Goal: Task Accomplishment & Management: Complete application form

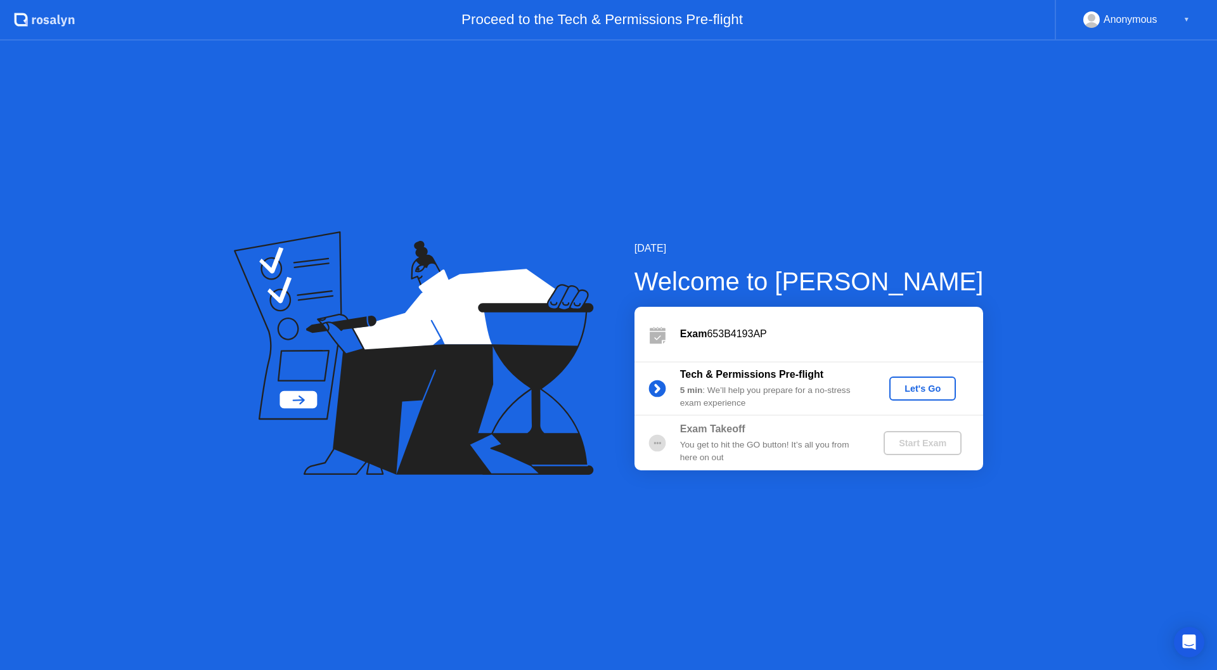
click at [931, 391] on div "Let's Go" at bounding box center [922, 388] width 56 height 10
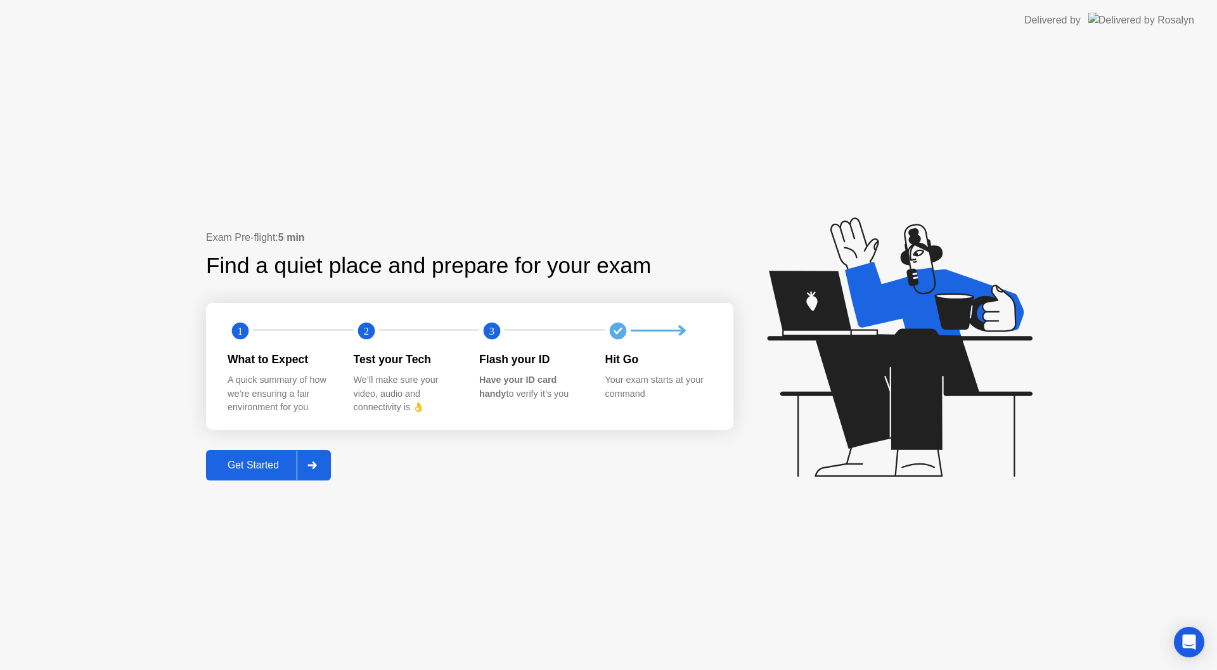
click at [324, 469] on div at bounding box center [312, 464] width 30 height 29
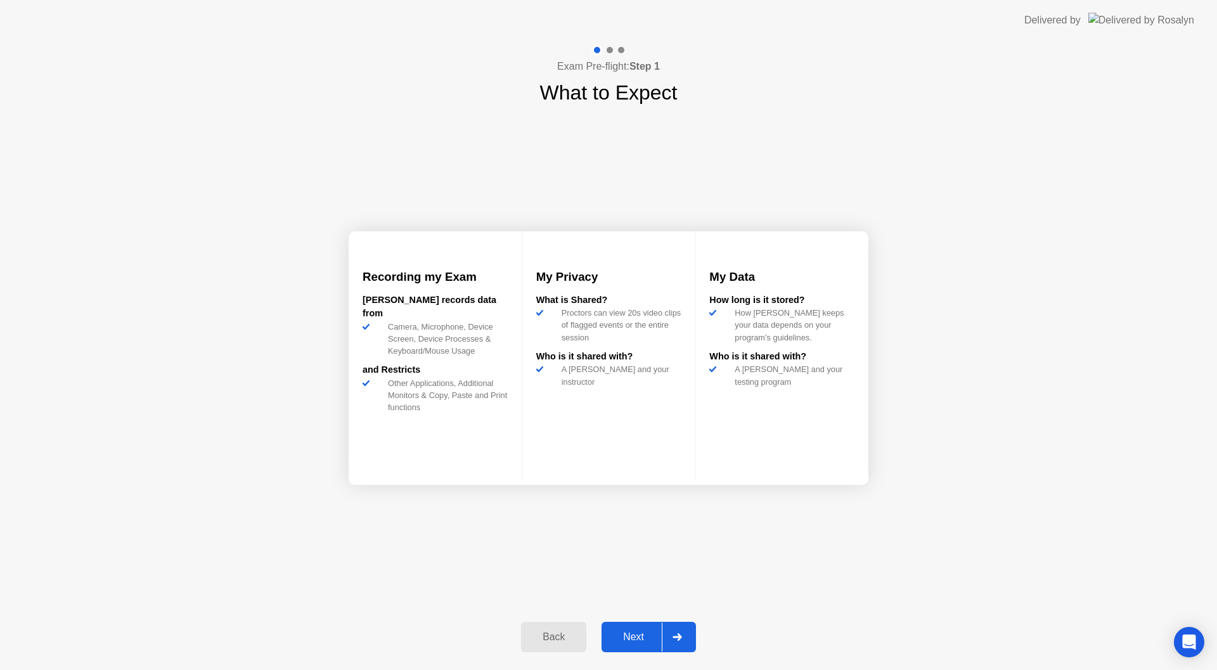
click at [680, 637] on icon at bounding box center [676, 637] width 9 height 8
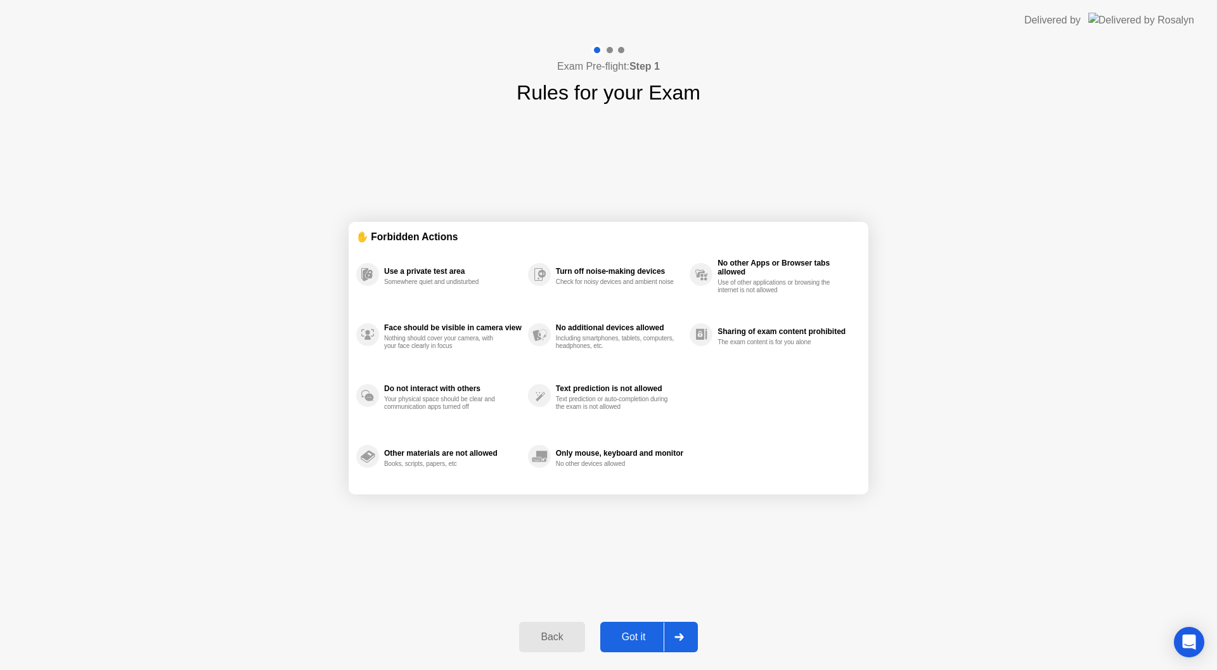
click at [680, 645] on div at bounding box center [678, 636] width 30 height 29
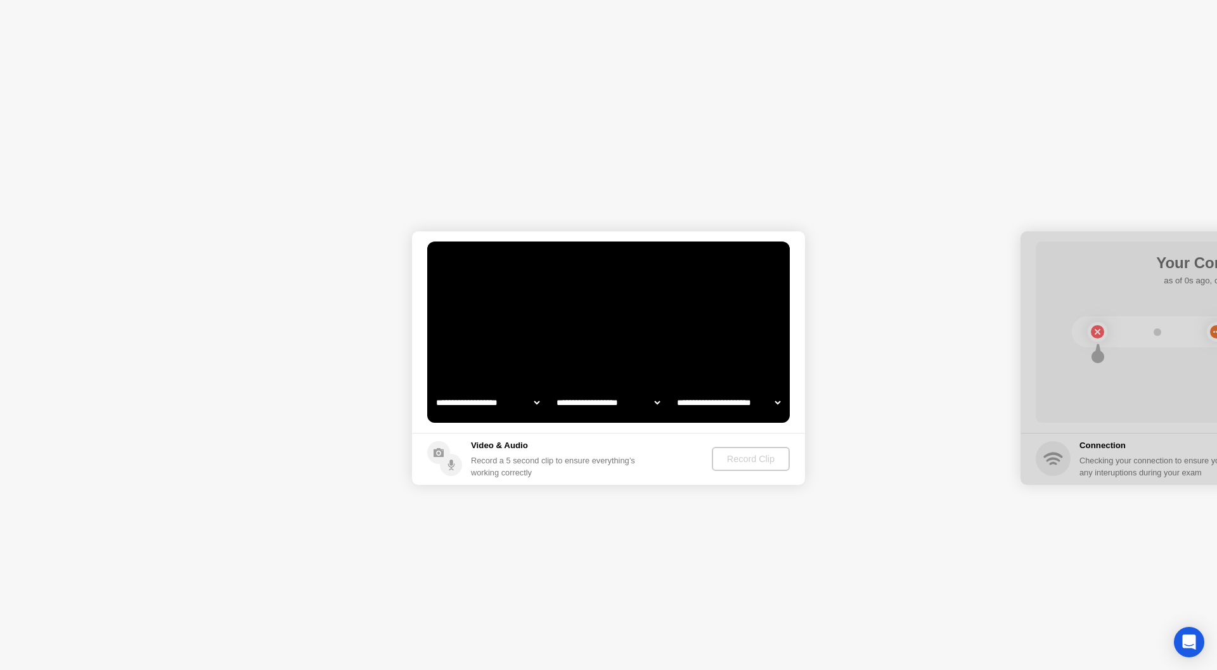
select select "**********"
select select "*******"
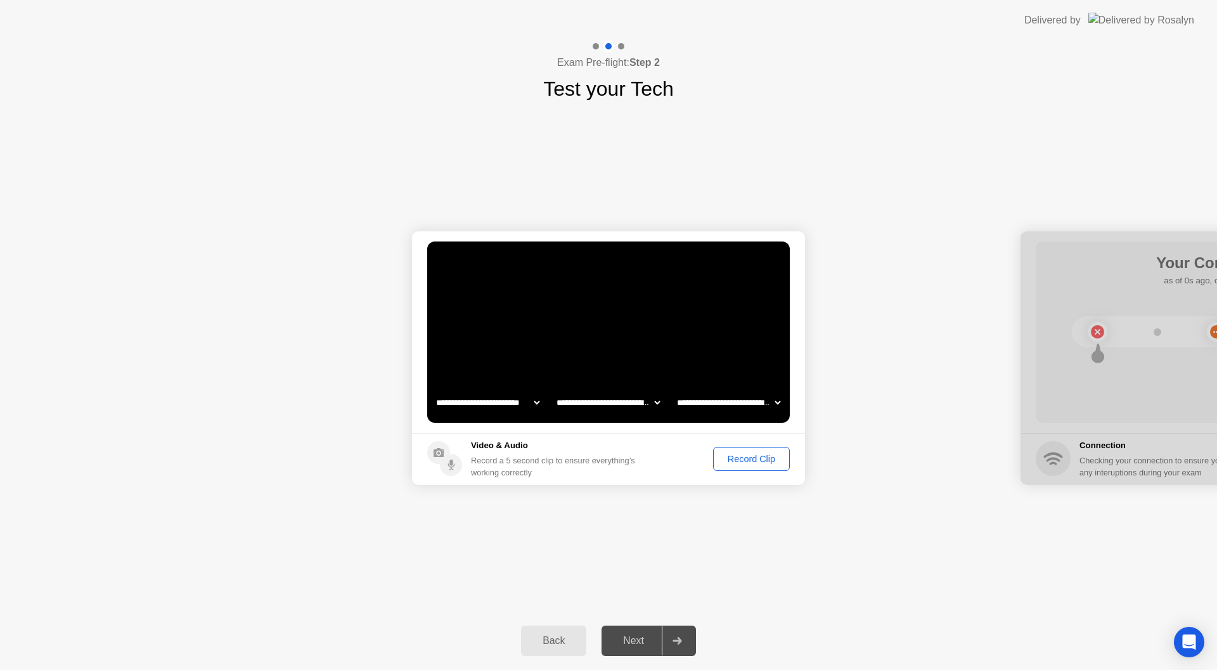
click at [746, 463] on div "Record Clip" at bounding box center [751, 459] width 68 height 10
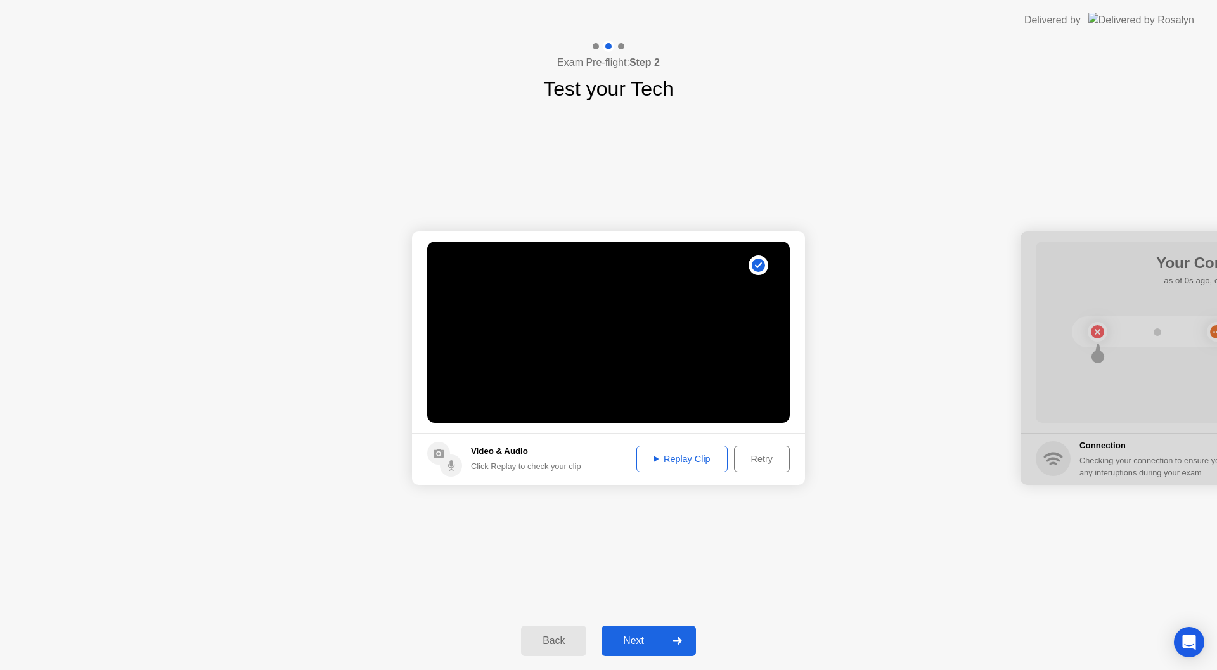
click at [757, 459] on div "Retry" at bounding box center [761, 459] width 47 height 10
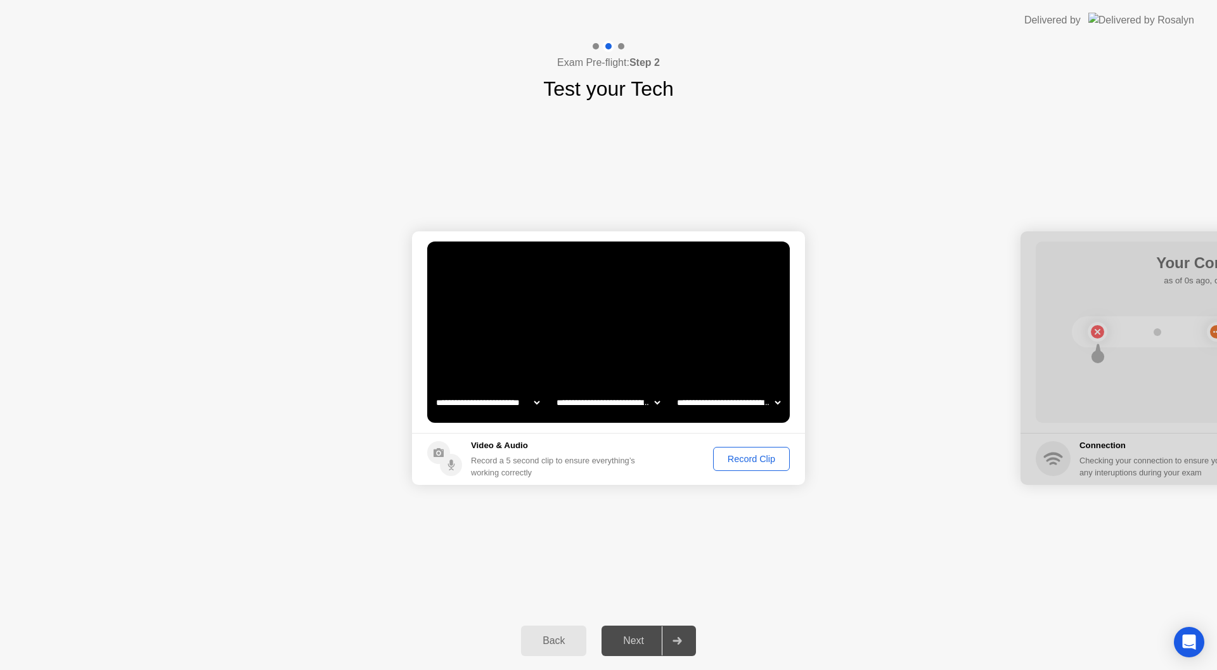
click at [751, 467] on button "Record Clip" at bounding box center [751, 459] width 77 height 24
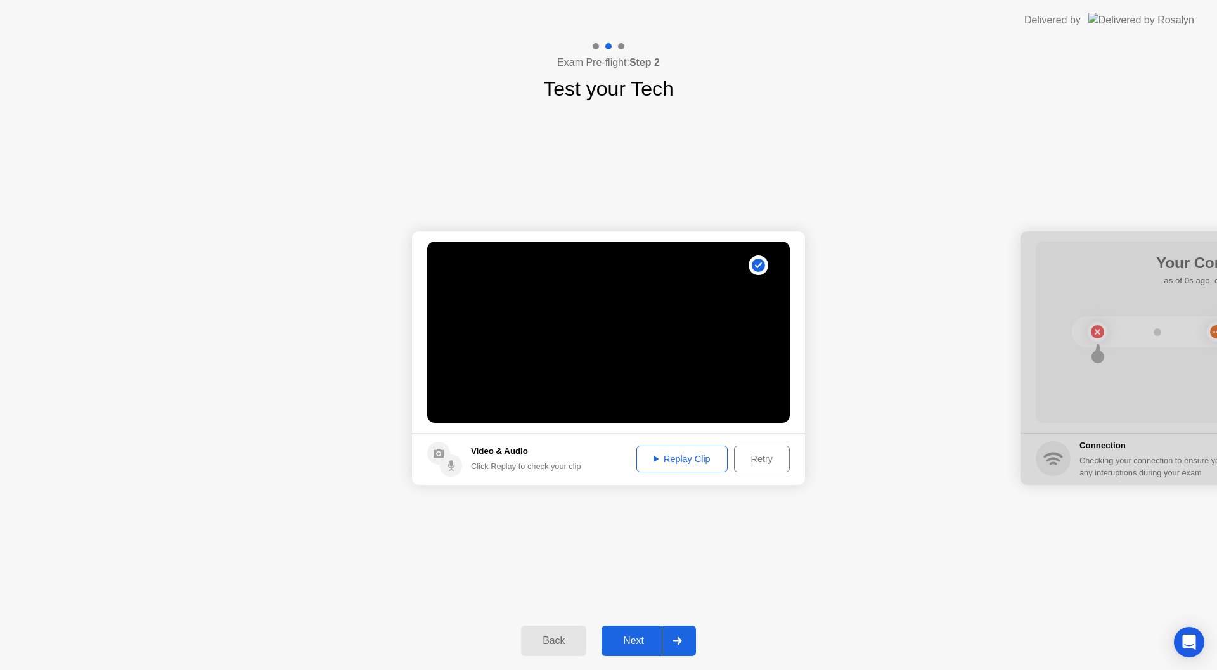
click at [679, 644] on div at bounding box center [676, 640] width 30 height 29
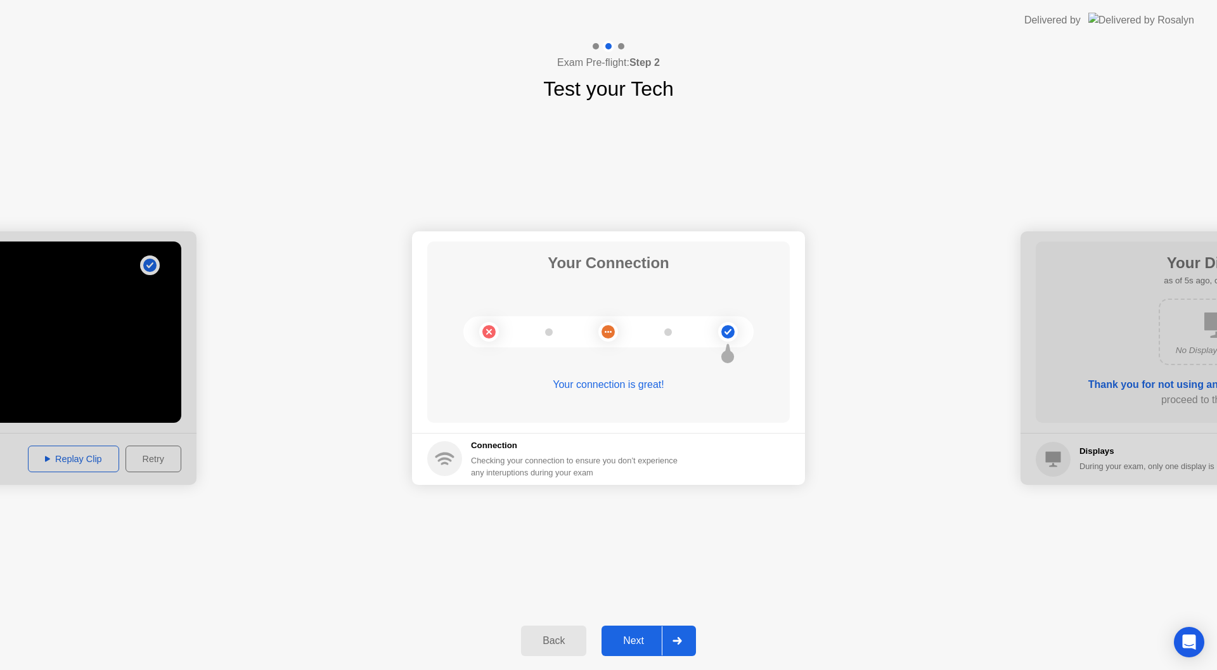
click at [678, 648] on div at bounding box center [676, 640] width 30 height 29
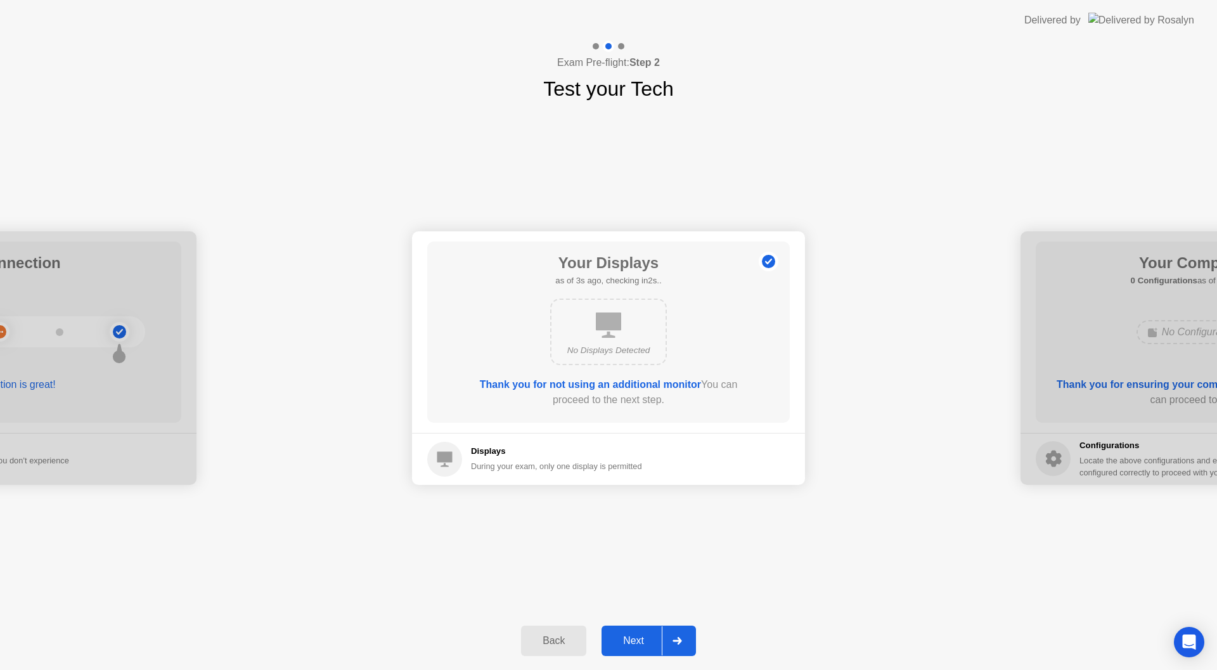
click at [676, 642] on icon at bounding box center [677, 641] width 10 height 8
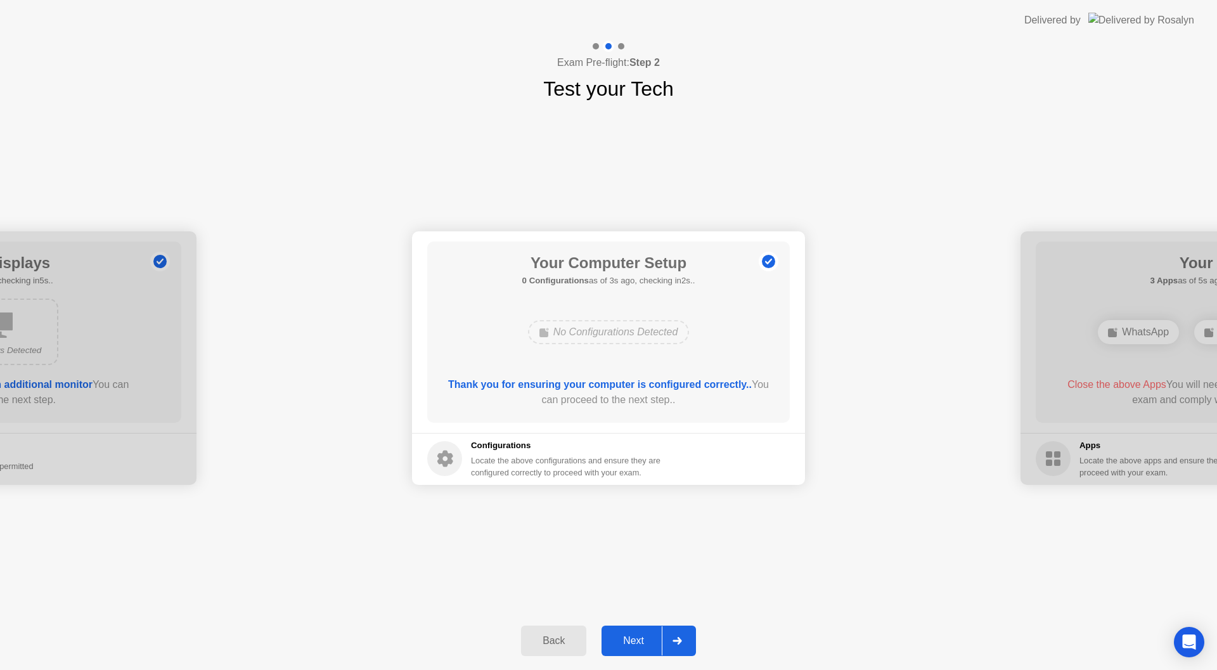
click at [684, 636] on div at bounding box center [676, 640] width 30 height 29
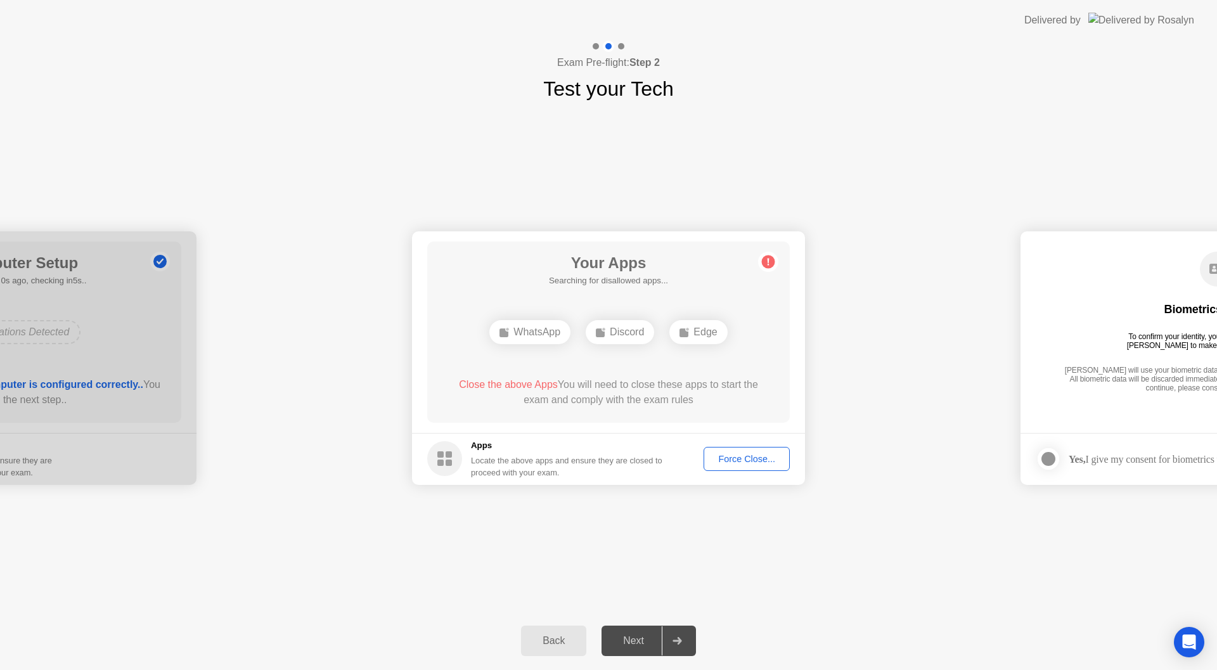
click at [769, 265] on circle at bounding box center [768, 261] width 13 height 13
click at [750, 462] on div "Force Close..." at bounding box center [746, 459] width 77 height 10
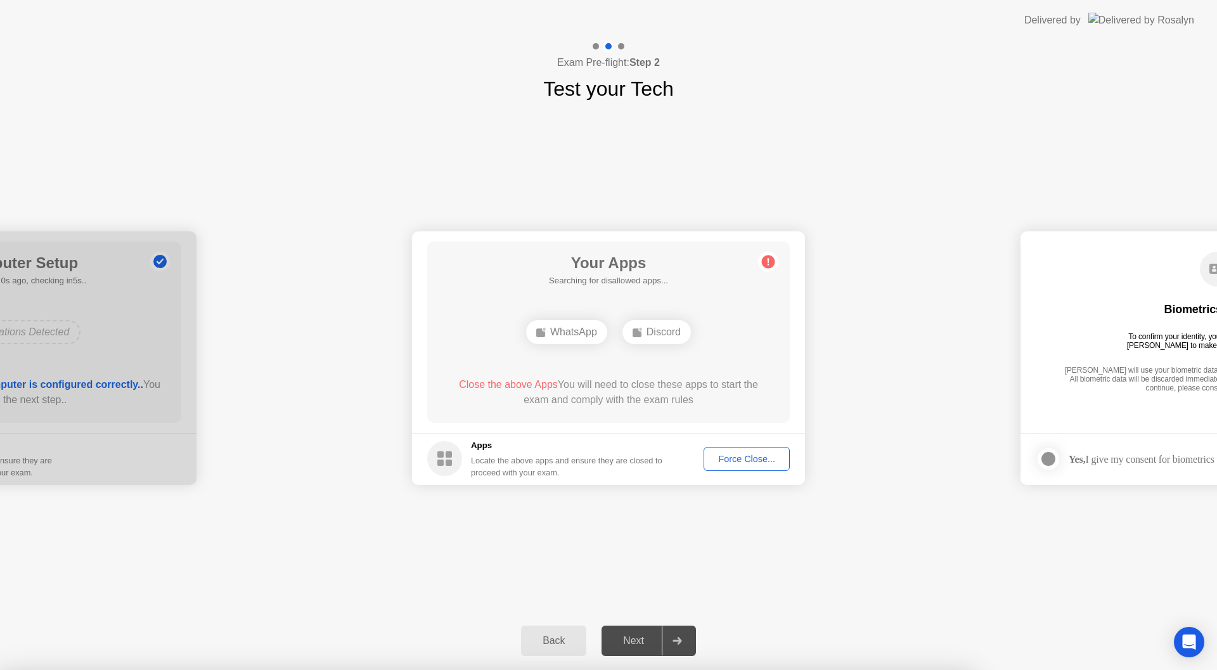
click at [565, 337] on div "WhatsApp" at bounding box center [566, 332] width 81 height 24
click at [619, 336] on div "WhatsApp Discord" at bounding box center [608, 332] width 290 height 34
click at [656, 338] on div "Discord" at bounding box center [656, 332] width 68 height 24
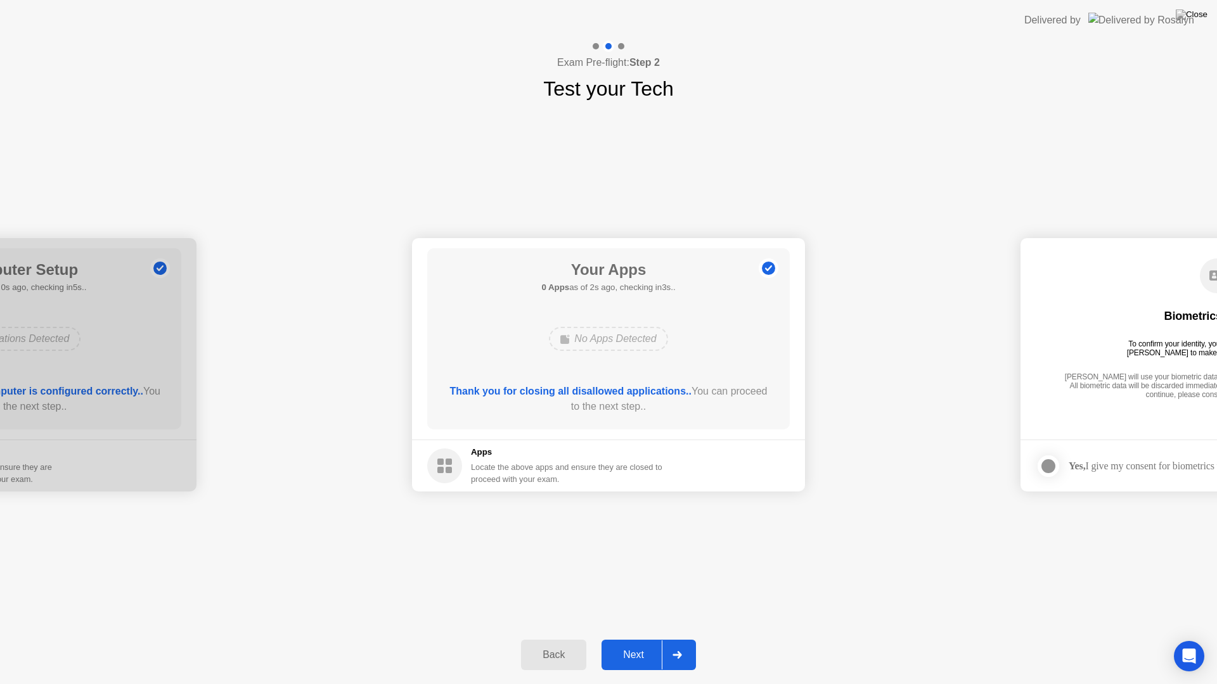
click at [682, 657] on icon at bounding box center [677, 655] width 10 height 8
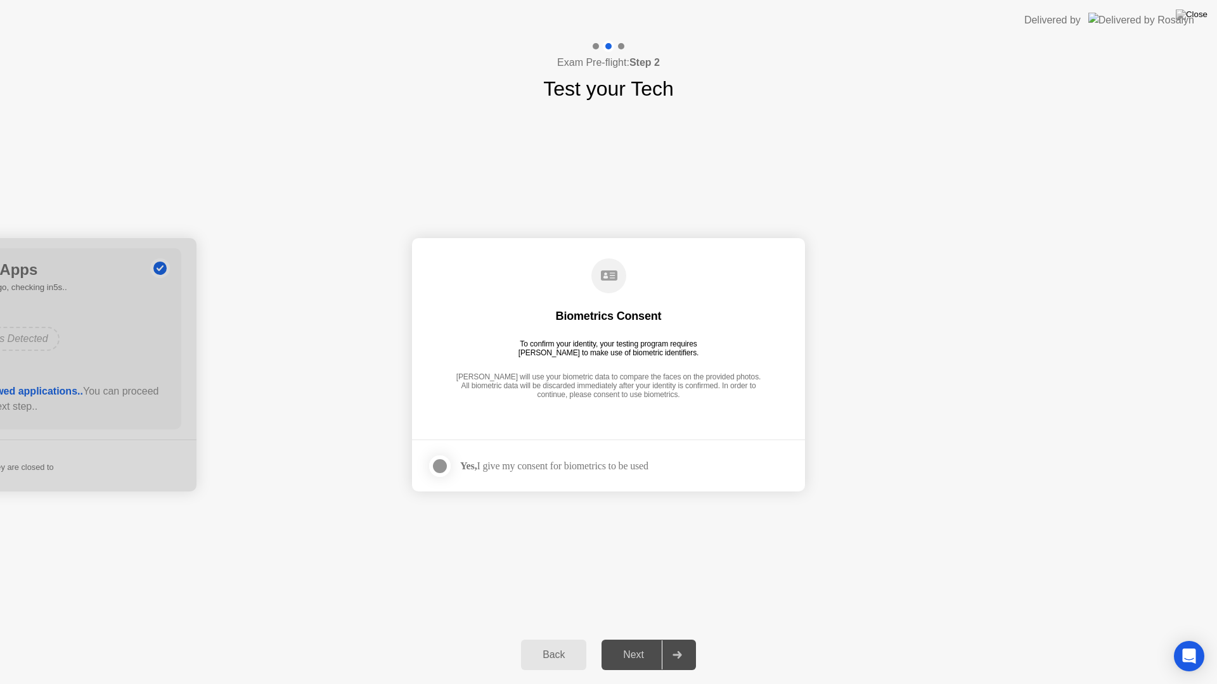
click at [440, 465] on div at bounding box center [439, 466] width 15 height 15
click at [684, 653] on div at bounding box center [676, 655] width 30 height 29
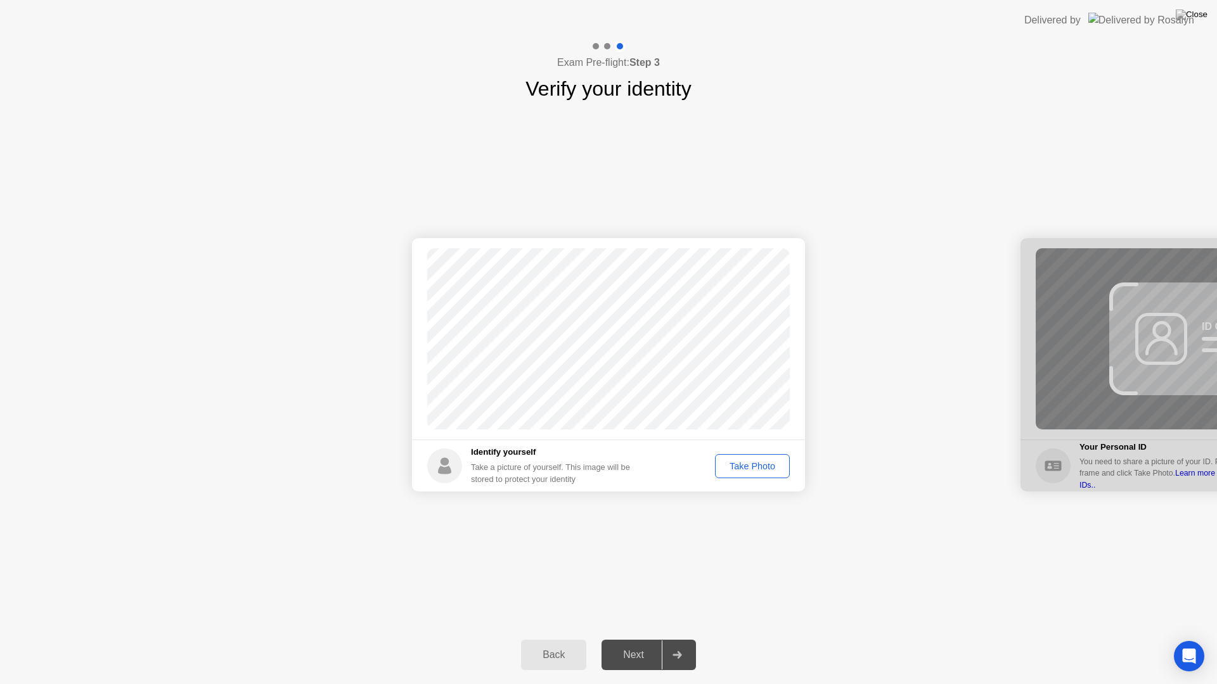
click at [766, 467] on div "Take Photo" at bounding box center [752, 466] width 66 height 10
click at [678, 656] on icon at bounding box center [677, 655] width 10 height 8
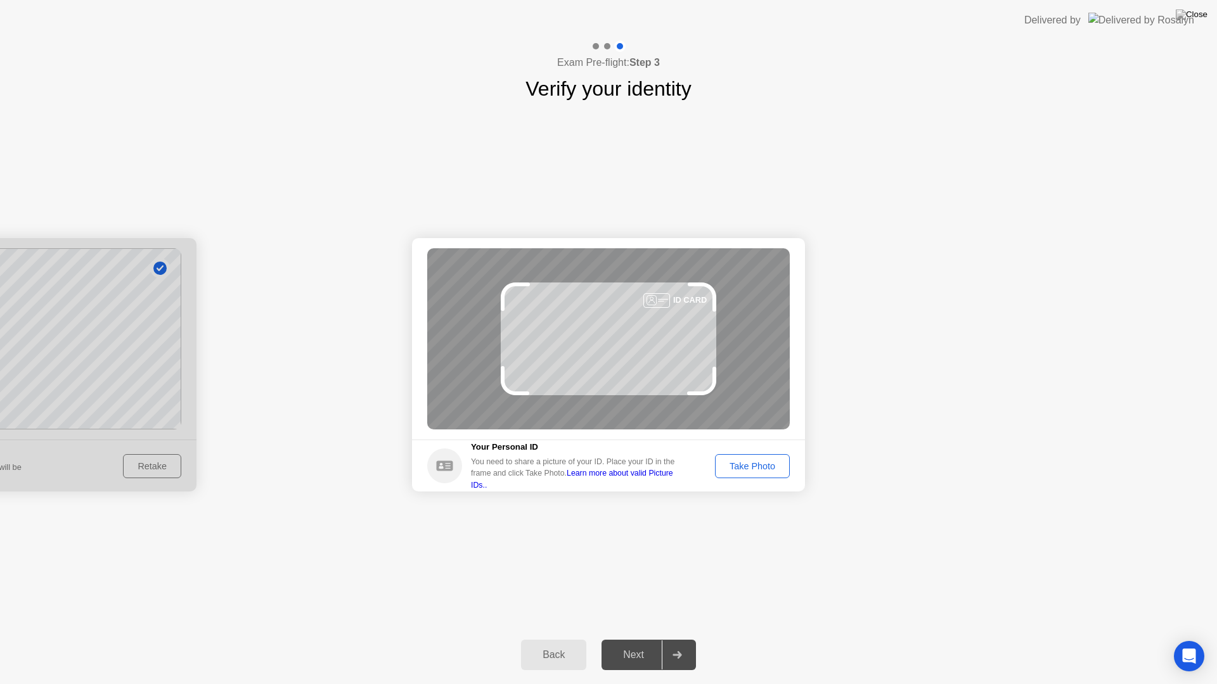
click at [748, 469] on div "Take Photo" at bounding box center [752, 466] width 66 height 10
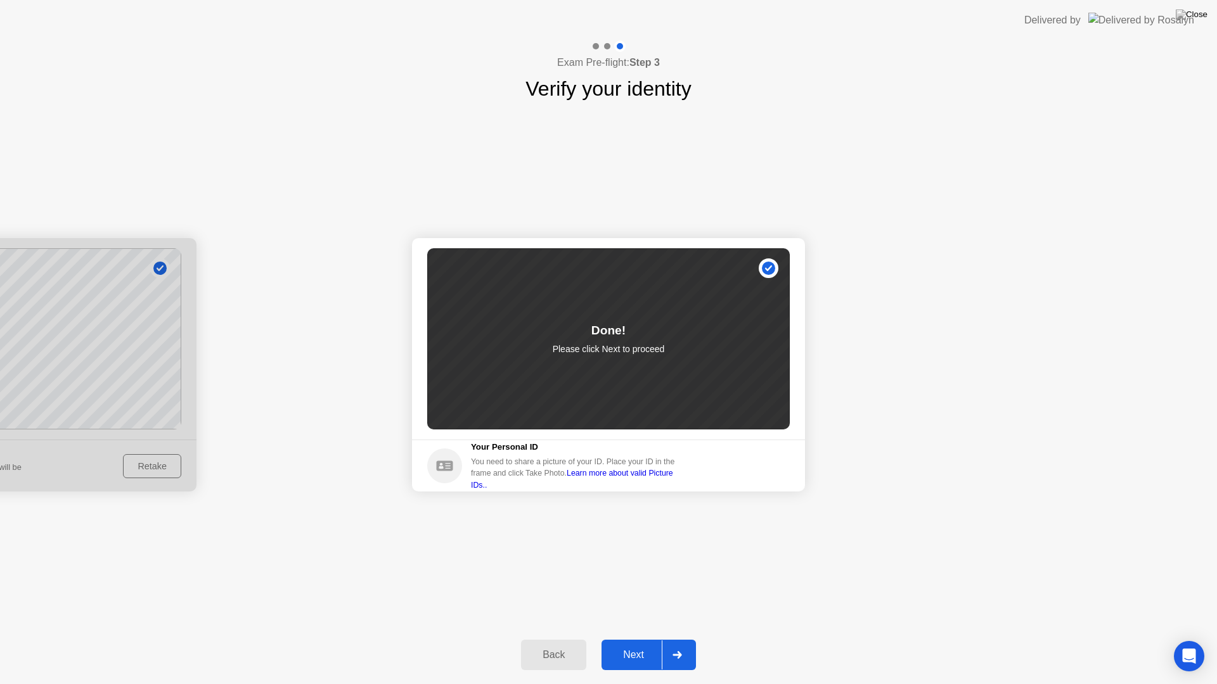
click at [685, 649] on div at bounding box center [676, 655] width 30 height 29
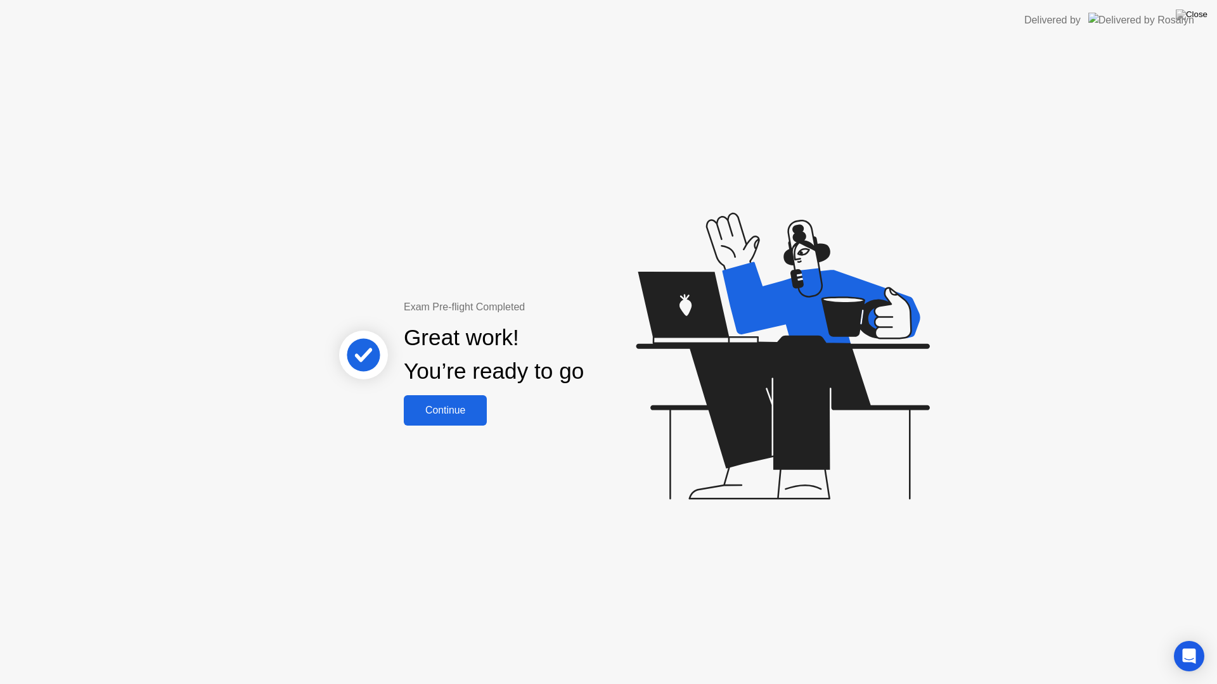
click at [475, 414] on div "Continue" at bounding box center [444, 410] width 75 height 11
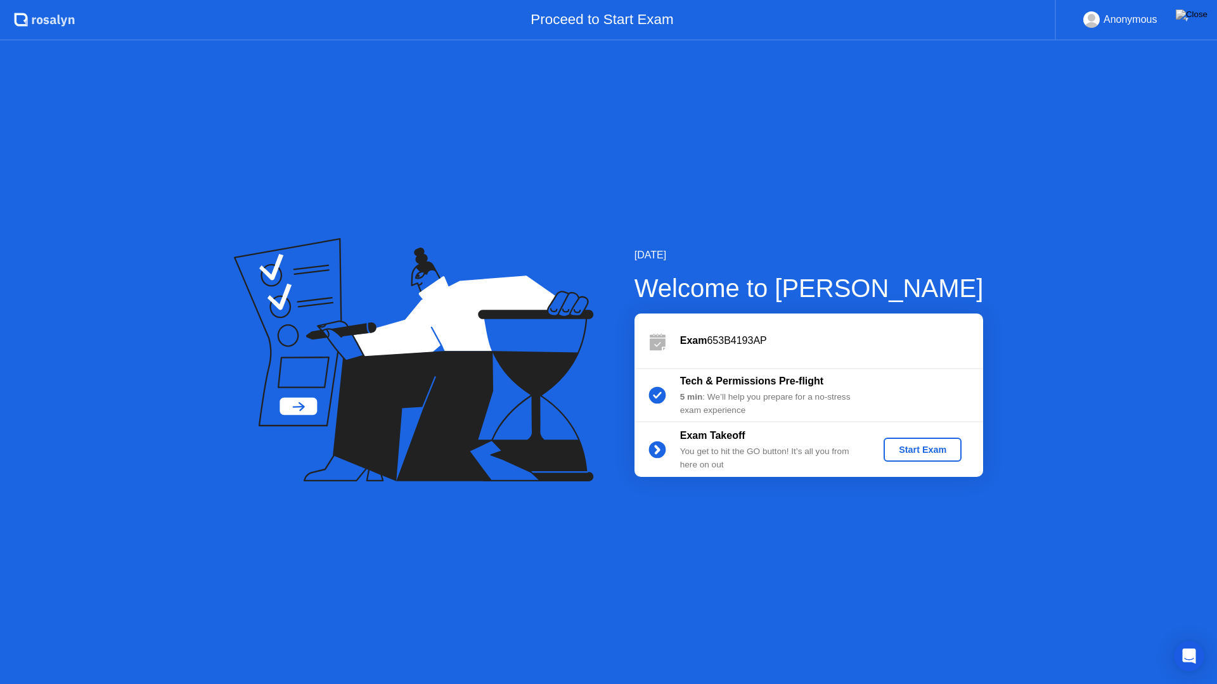
click at [916, 447] on div "Start Exam" at bounding box center [922, 450] width 68 height 10
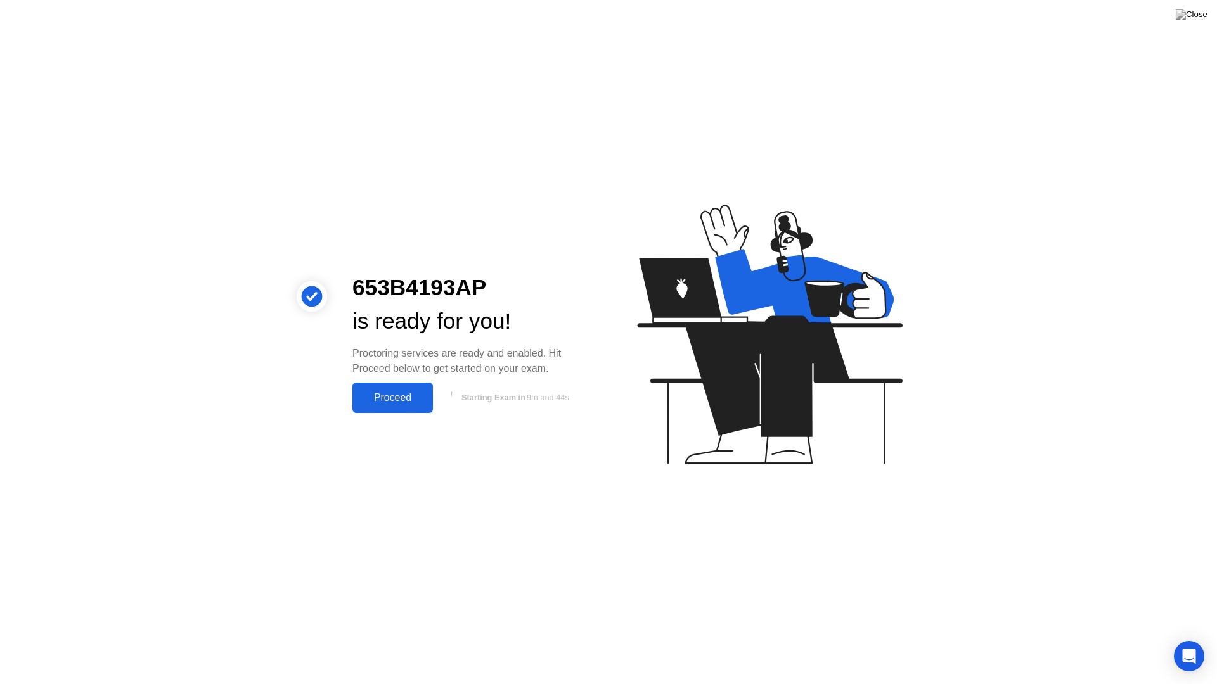
click at [491, 397] on button "Starting Exam in 9m and 44s" at bounding box center [513, 398] width 149 height 24
click at [384, 411] on button "Proceed" at bounding box center [392, 398] width 80 height 30
click at [384, 411] on div "653B4193AP is ready for you! Proctoring services are ready and enabled. Hit Pro…" at bounding box center [608, 342] width 1217 height 684
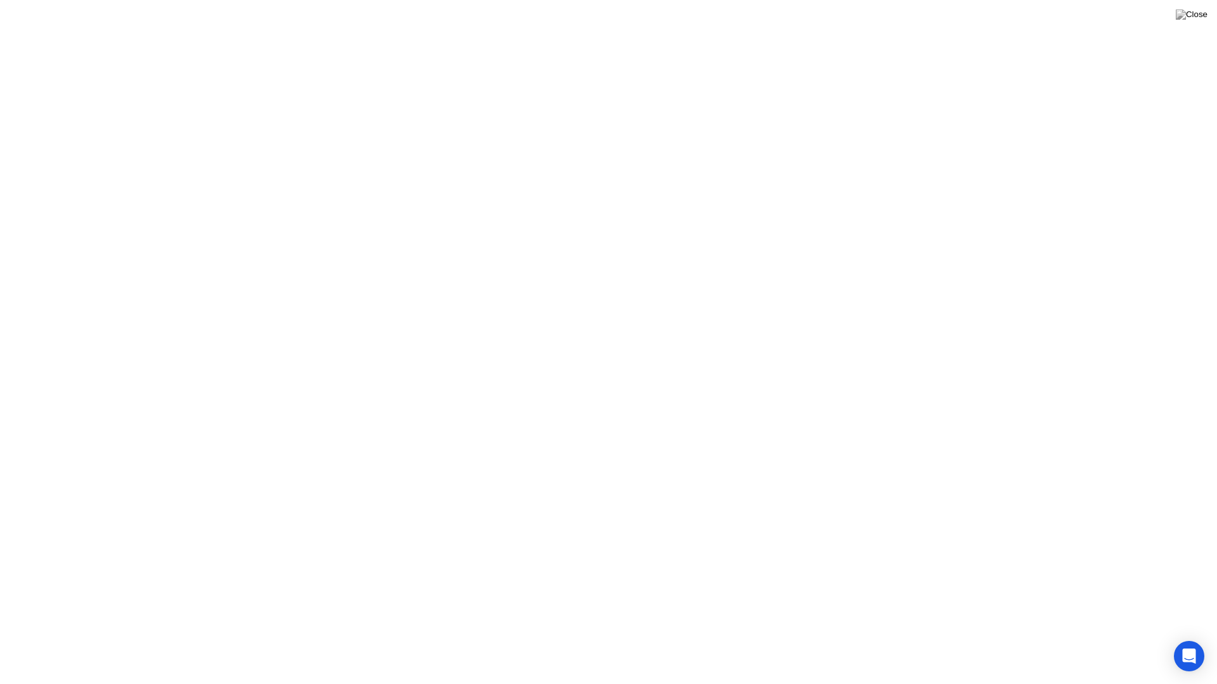
click div "Move"
click icon
drag, startPoint x: 473, startPoint y: 665, endPoint x: 790, endPoint y: 22, distance: 717.2
click icon
click at [1043, 22] on button "Exam Rules" at bounding box center [1041, 20] width 67 height 11
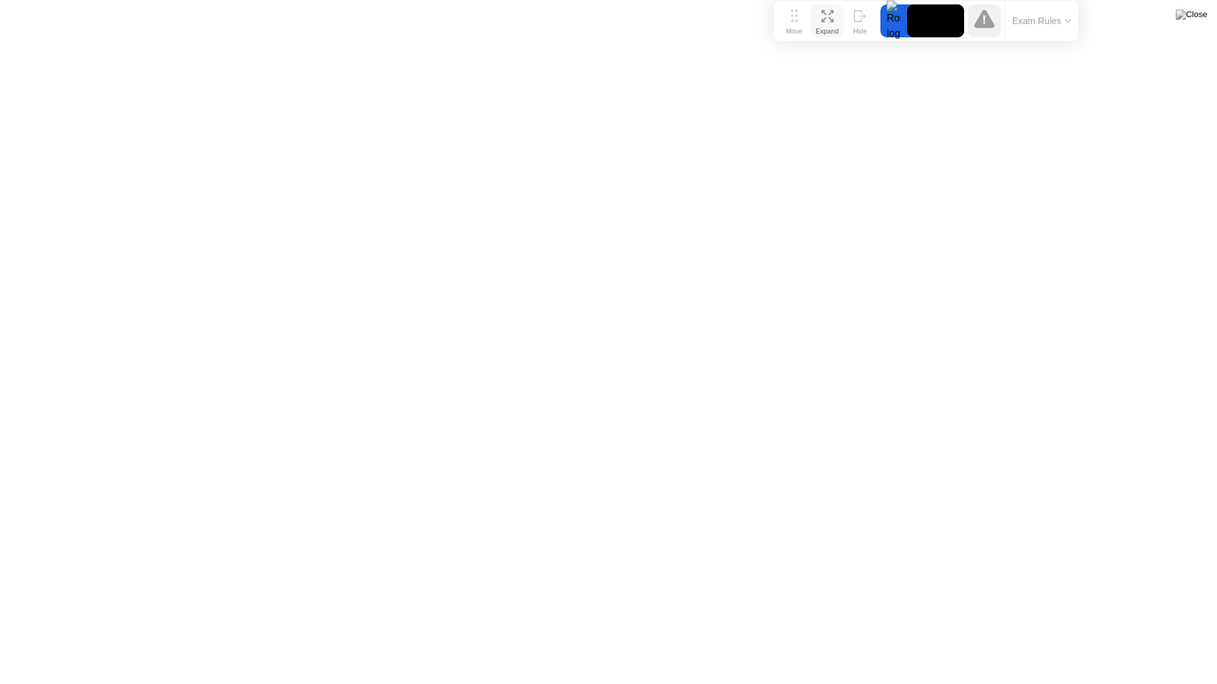
click at [822, 31] on div "Expand" at bounding box center [826, 31] width 23 height 8
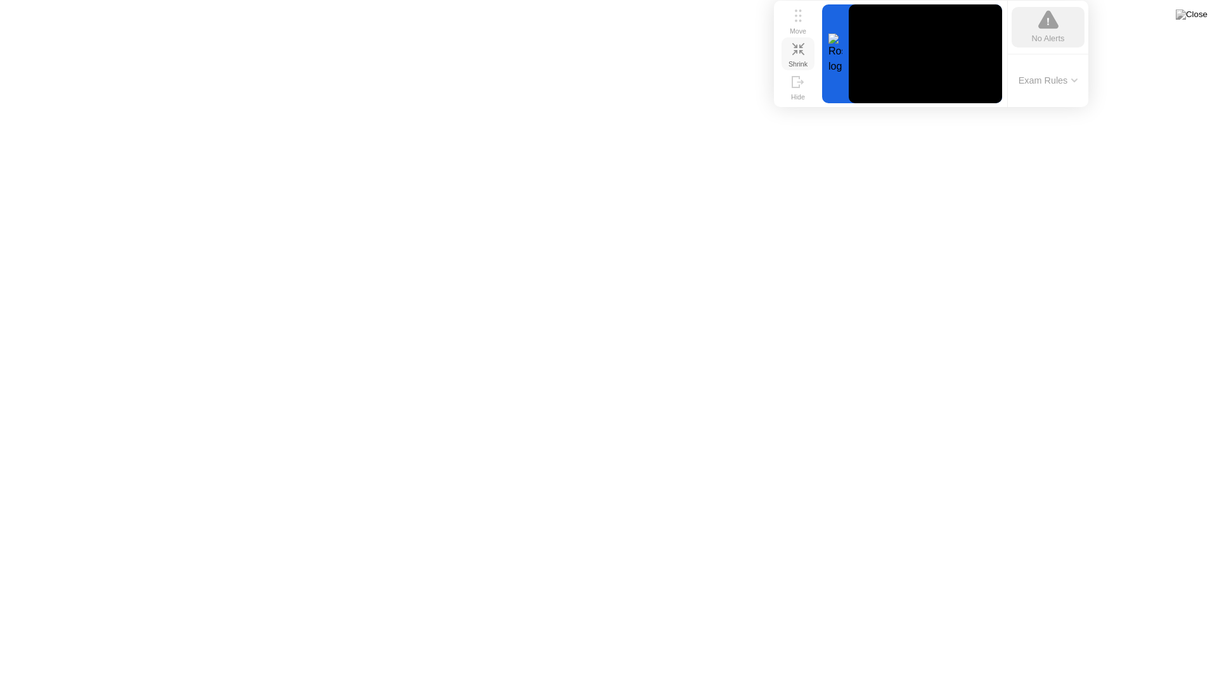
click at [800, 50] on icon at bounding box center [801, 52] width 5 height 5
click at [798, 60] on div "Shrink" at bounding box center [797, 64] width 19 height 8
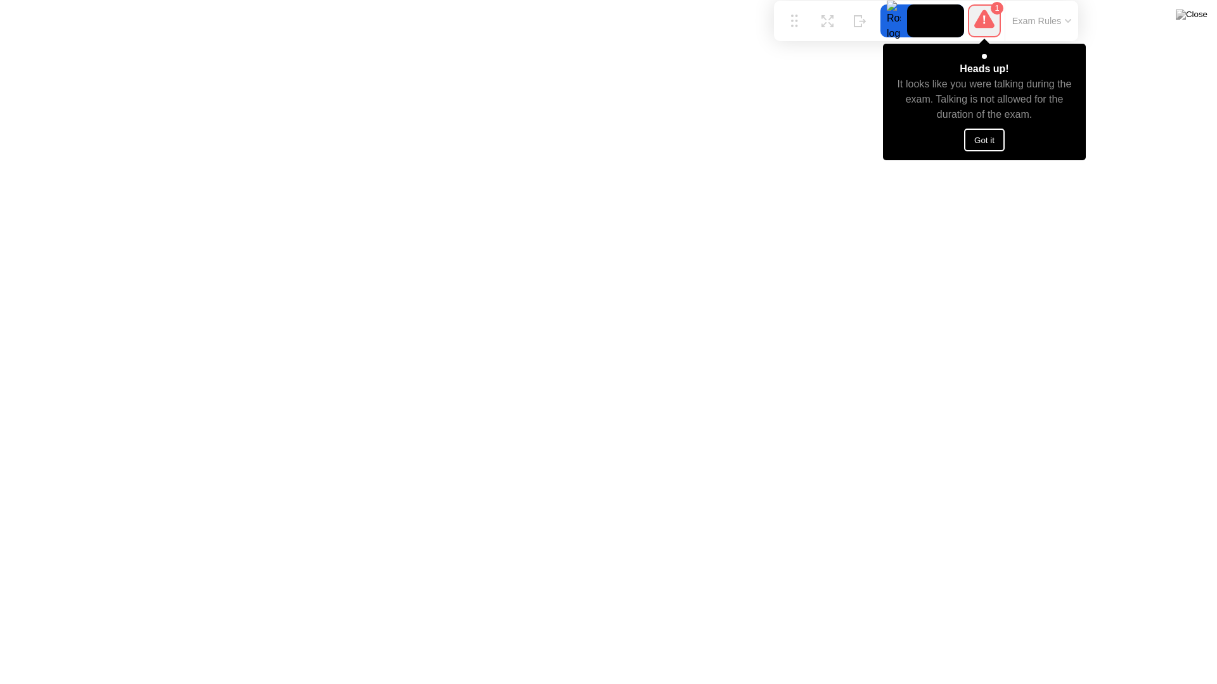
click at [987, 140] on button "Got it" at bounding box center [984, 140] width 41 height 23
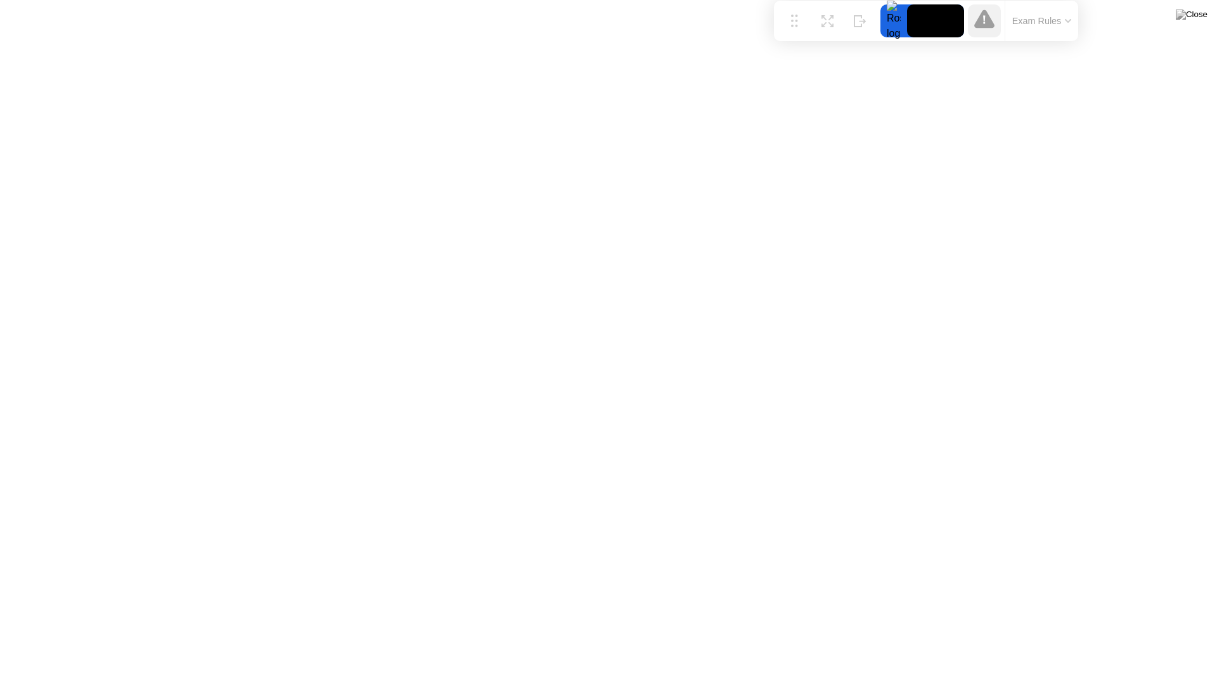
click at [984, 12] on div at bounding box center [984, 20] width 33 height 33
click at [978, 23] on icon at bounding box center [984, 19] width 20 height 18
